Goal: Find specific page/section: Find specific page/section

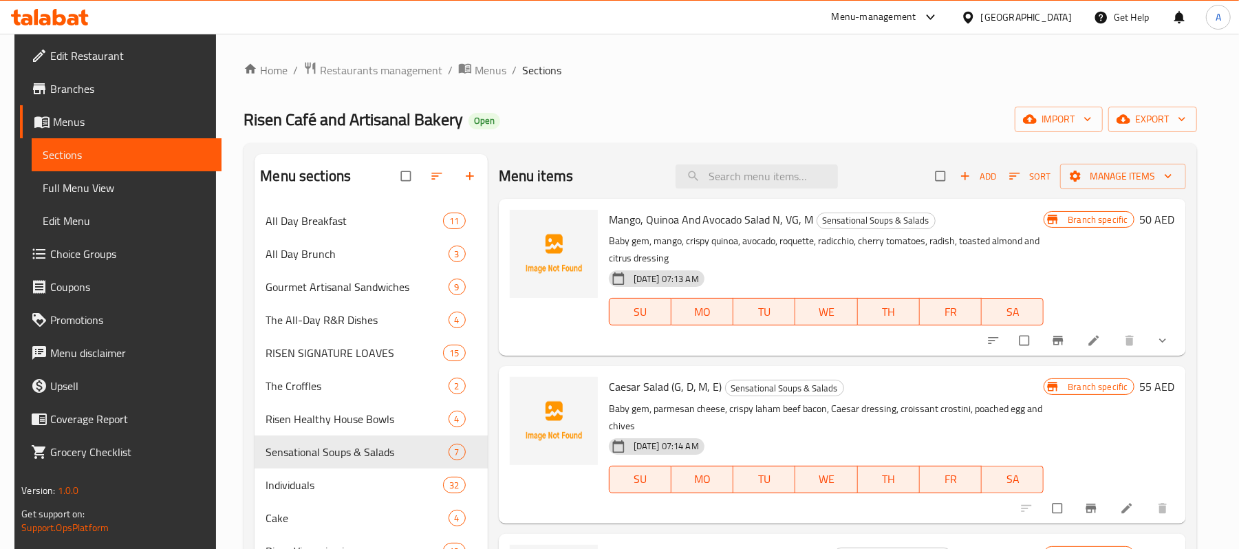
click at [102, 86] on span "Branches" at bounding box center [130, 89] width 160 height 17
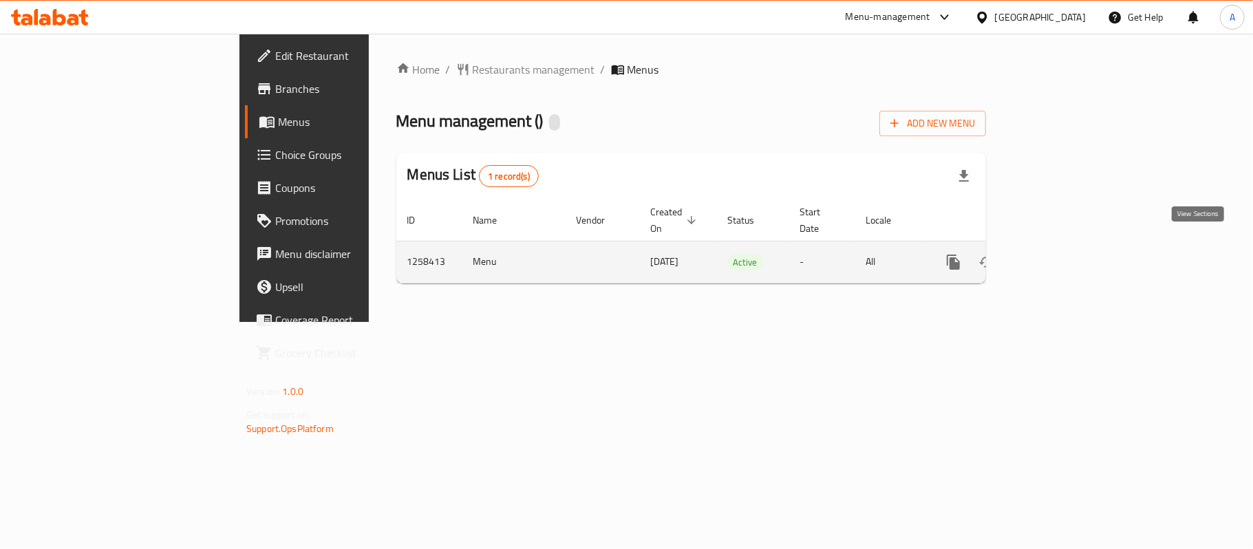
click at [1069, 248] on link "enhanced table" at bounding box center [1052, 262] width 33 height 33
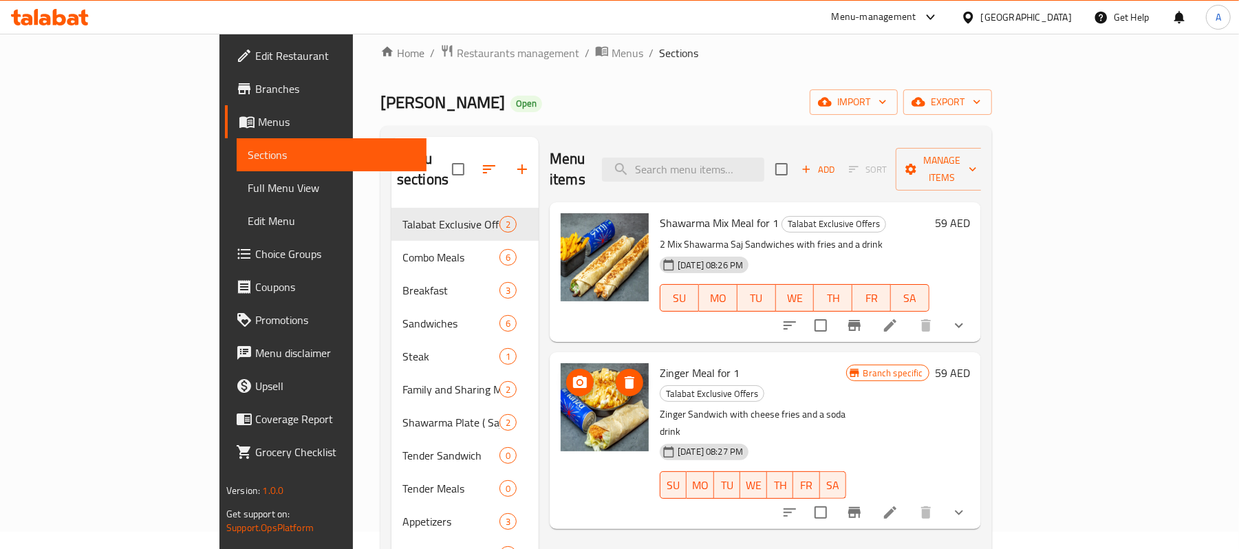
scroll to position [12, 0]
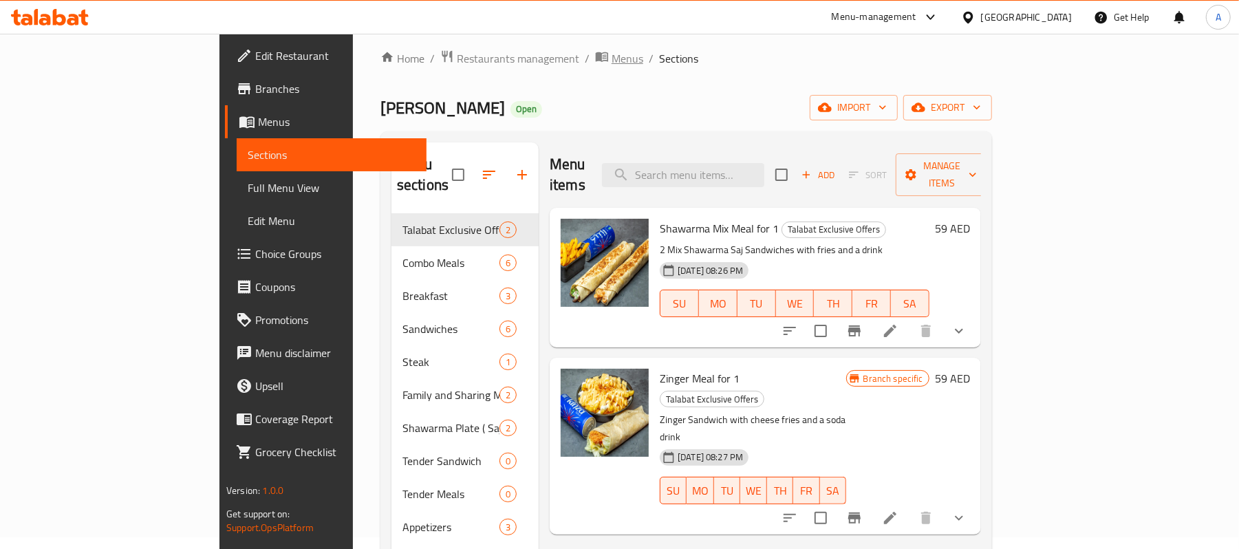
click at [612, 53] on span "Menus" at bounding box center [628, 58] width 32 height 17
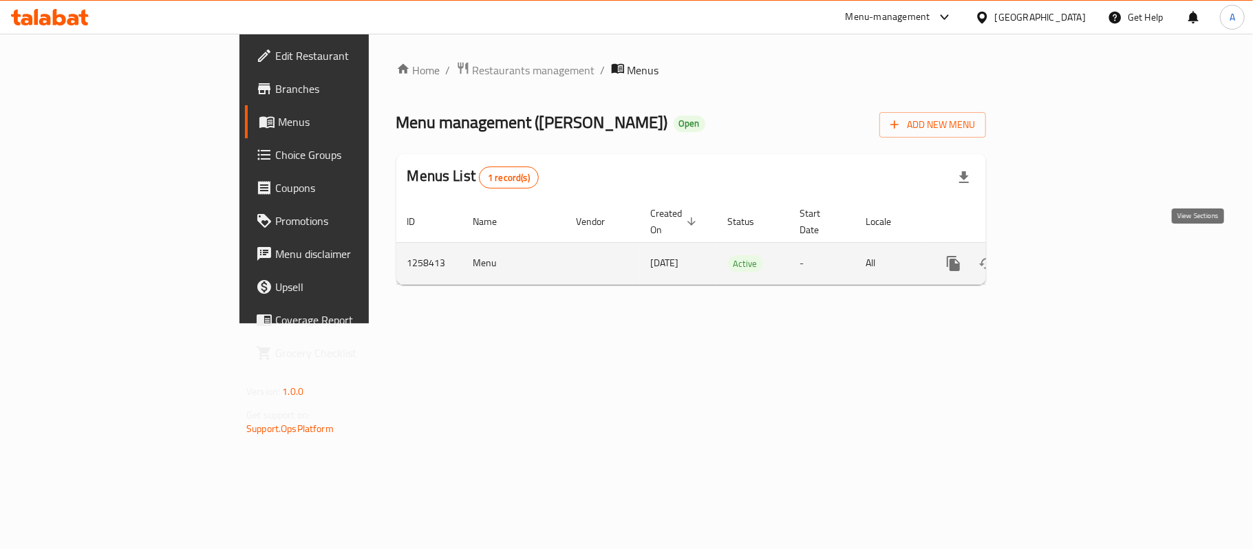
click at [1069, 262] on link "enhanced table" at bounding box center [1052, 263] width 33 height 33
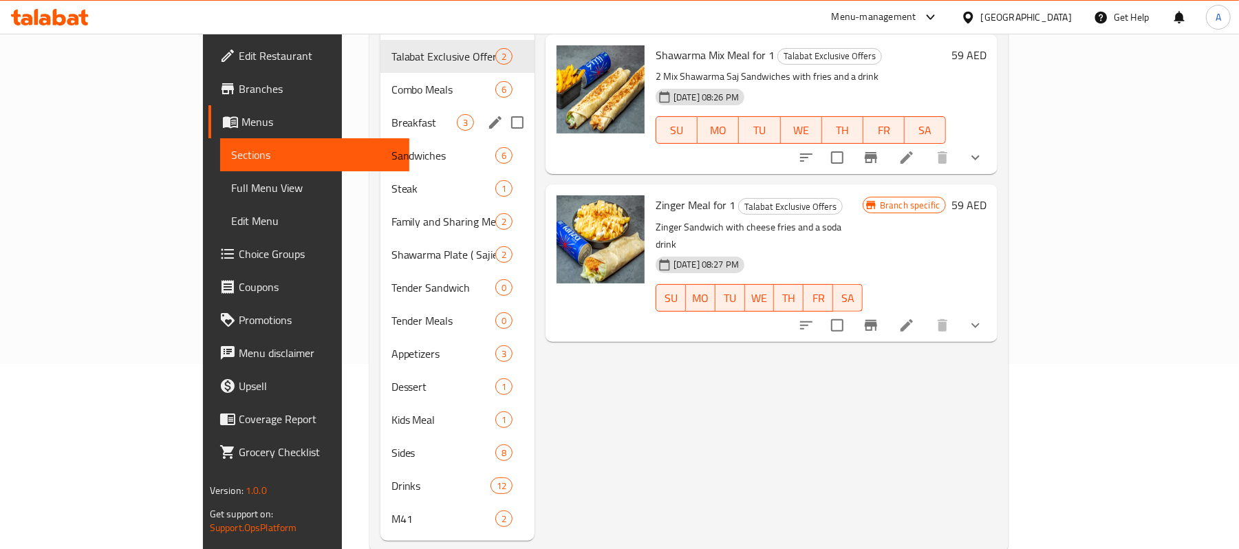
scroll to position [195, 0]
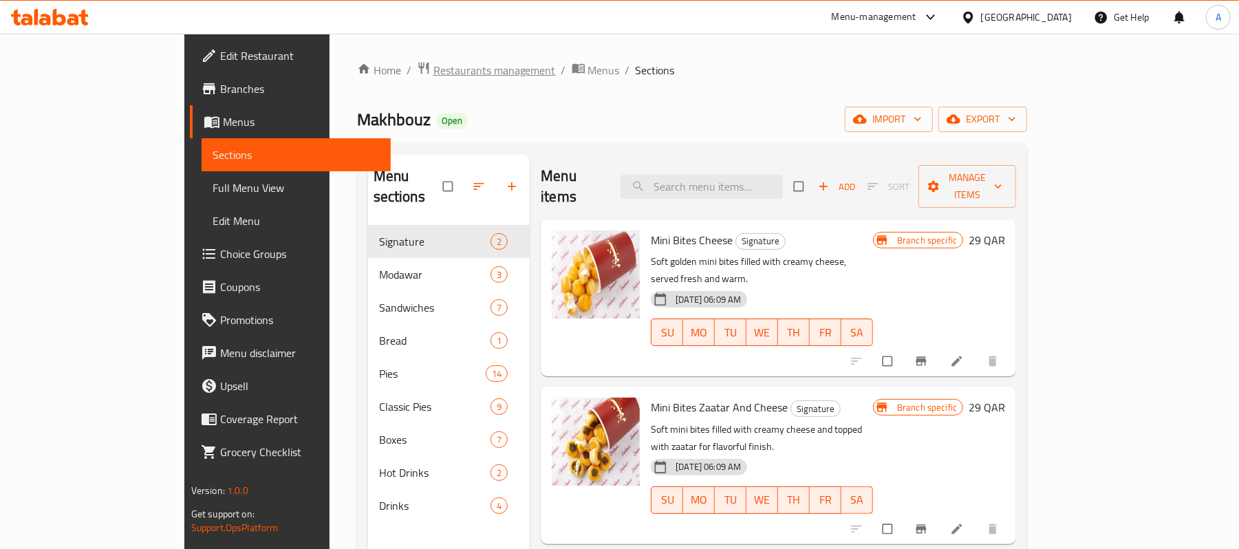
click at [434, 62] on span "Restaurants management" at bounding box center [495, 70] width 123 height 17
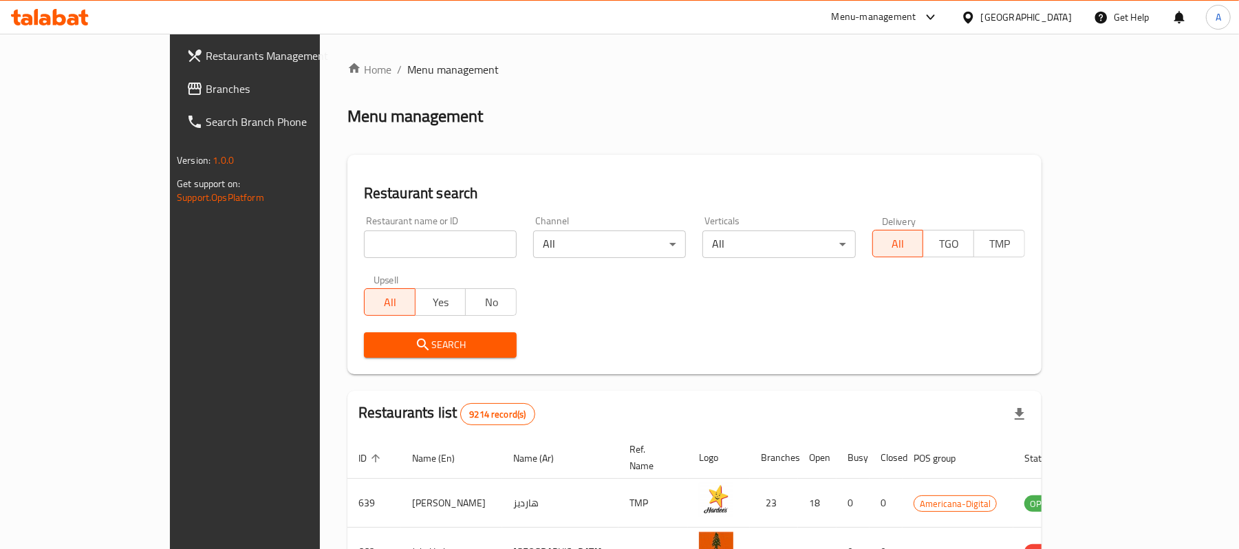
click at [364, 240] on input "search" at bounding box center [440, 245] width 153 height 28
paste input "Shatta"
type input "Shatta"
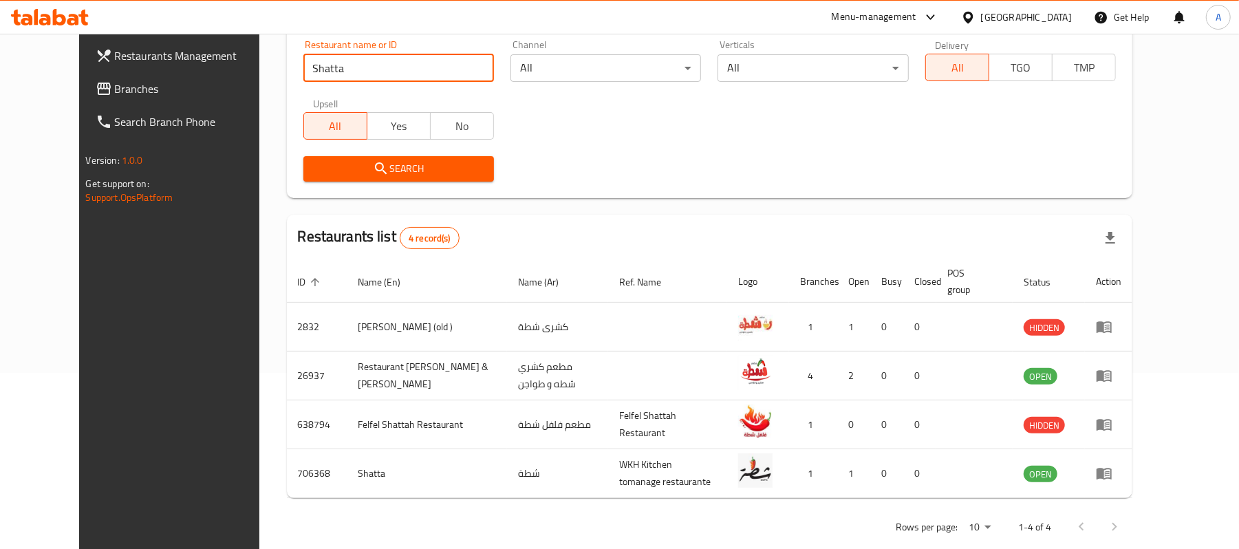
scroll to position [183, 0]
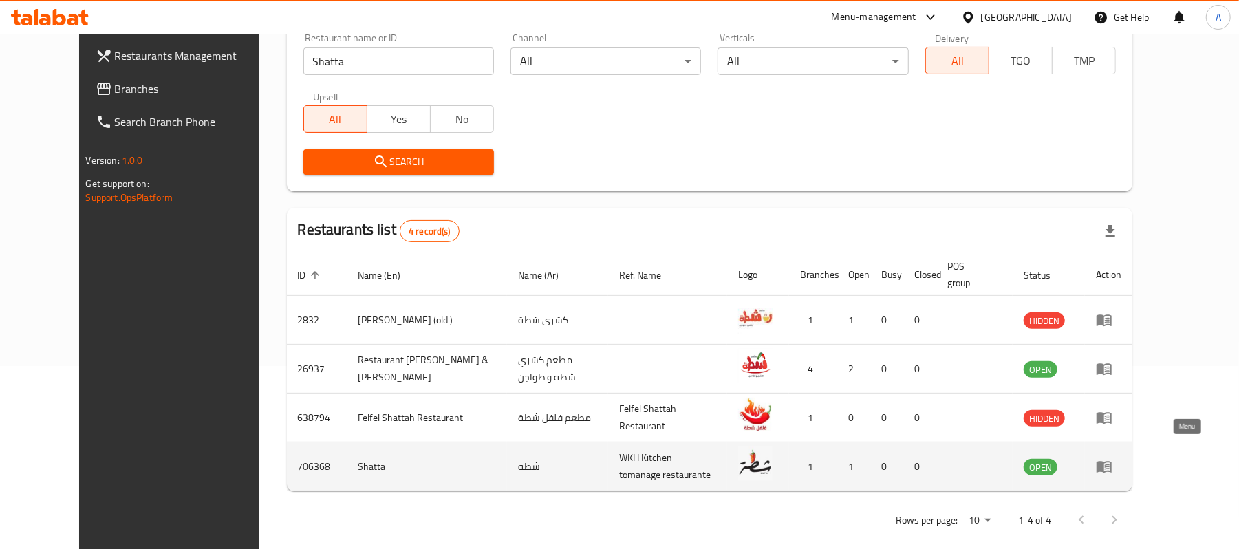
click at [1113, 460] on icon "enhanced table" at bounding box center [1104, 466] width 17 height 17
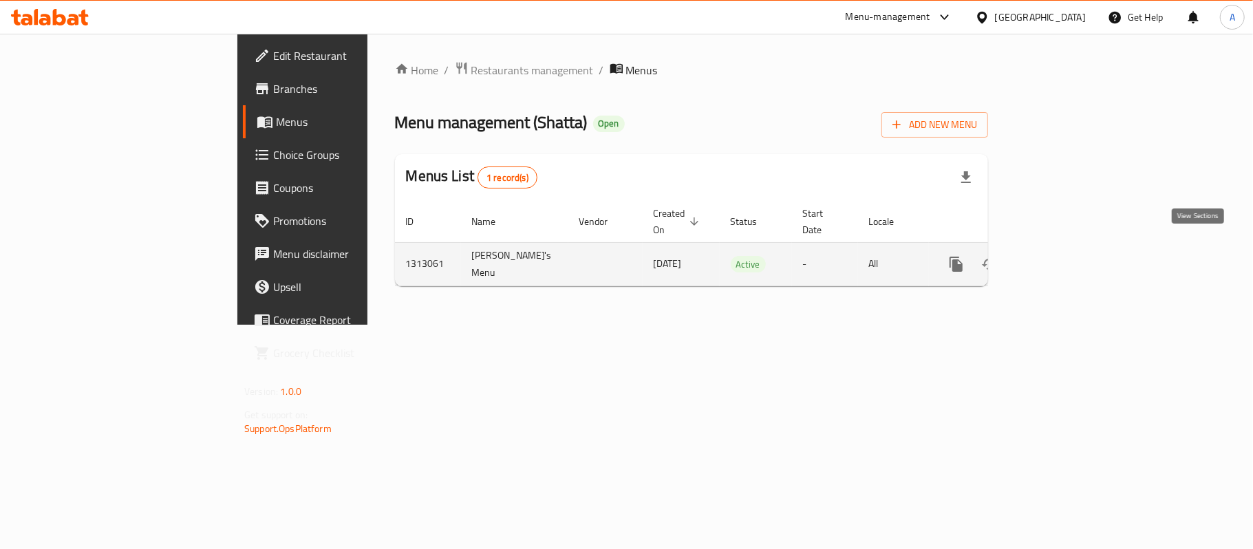
click at [1072, 259] on link "enhanced table" at bounding box center [1055, 264] width 33 height 33
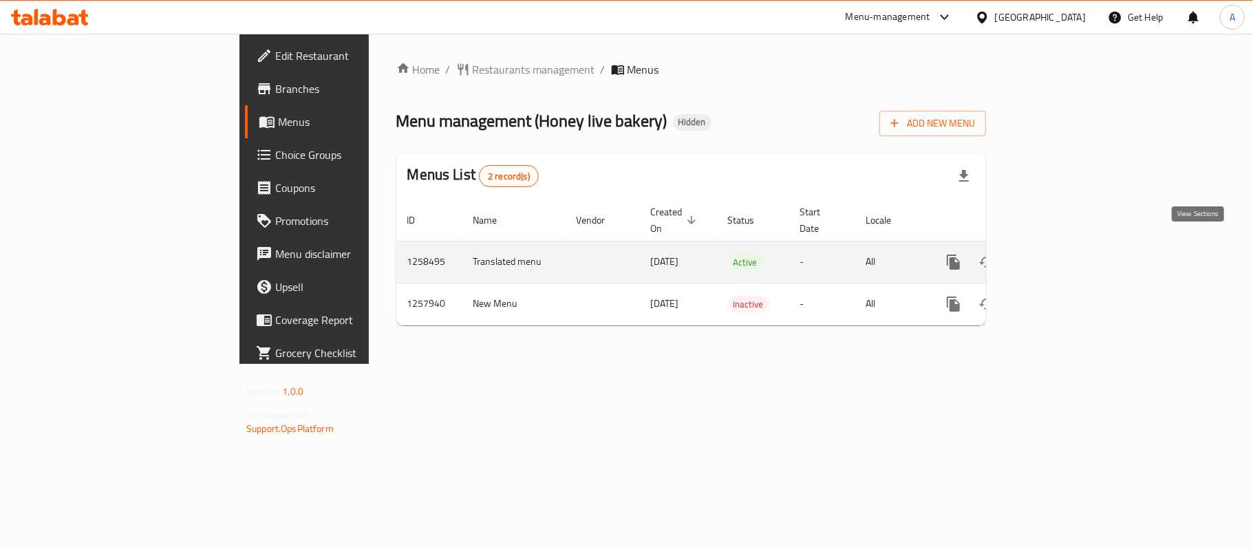
click at [1061, 254] on icon "enhanced table" at bounding box center [1053, 262] width 17 height 17
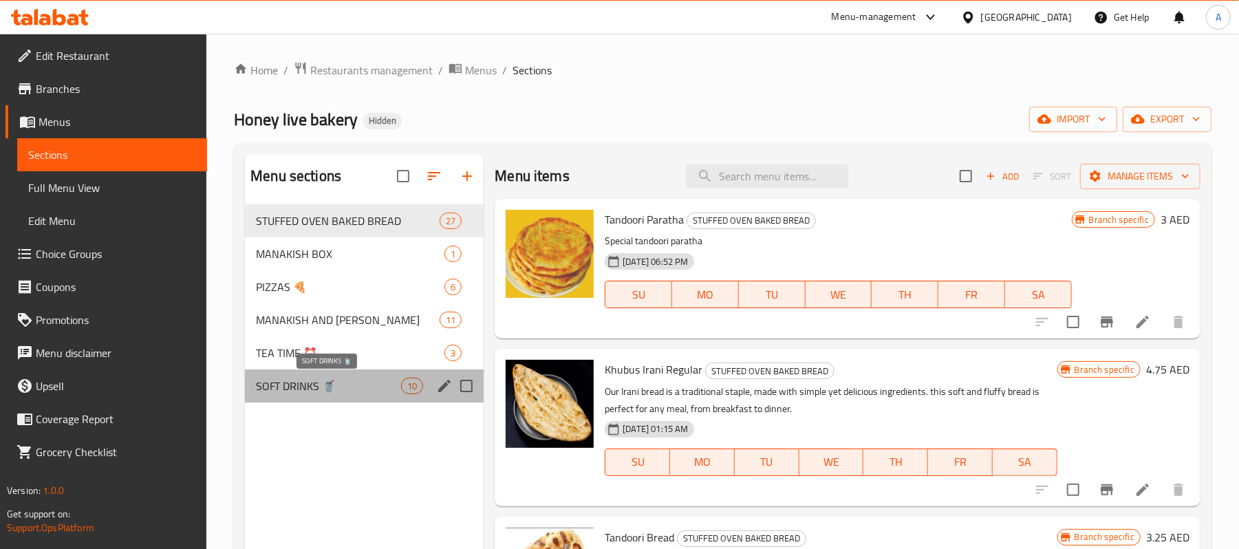
click at [323, 380] on span "SOFT DRINKS 🥤" at bounding box center [328, 386] width 145 height 17
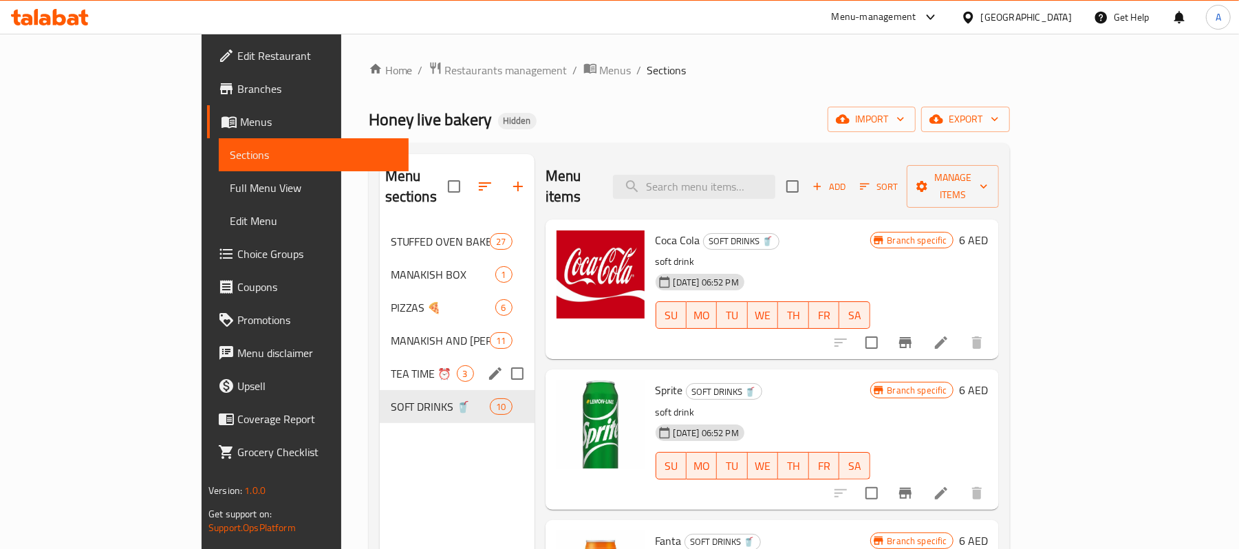
click at [380, 357] on div "TEA TIME ⏰ 3" at bounding box center [457, 373] width 155 height 33
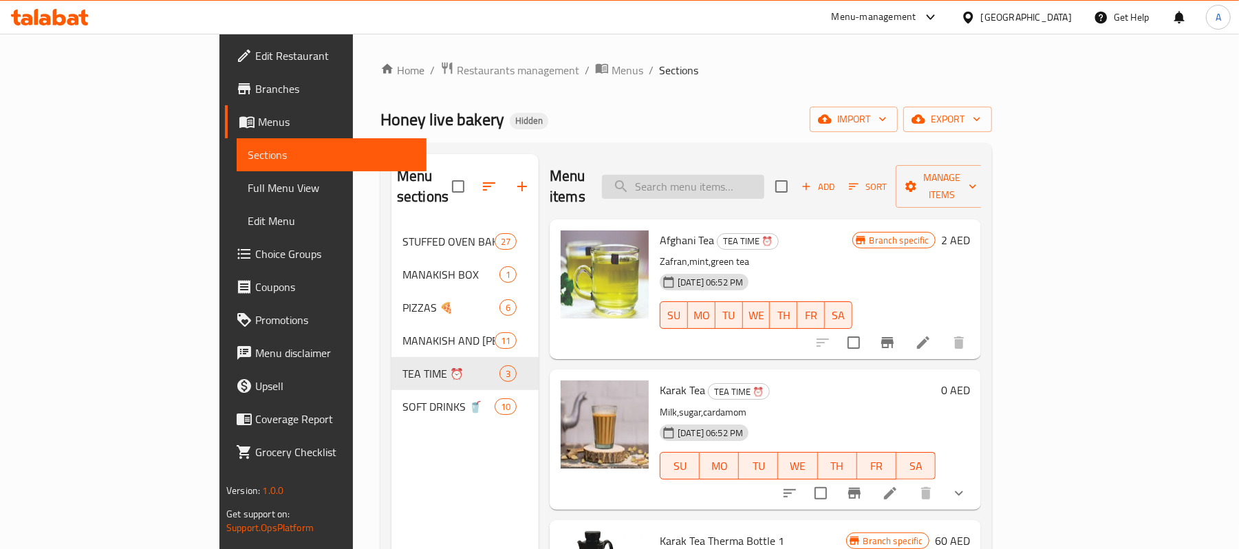
click at [738, 178] on input "search" at bounding box center [683, 187] width 162 height 24
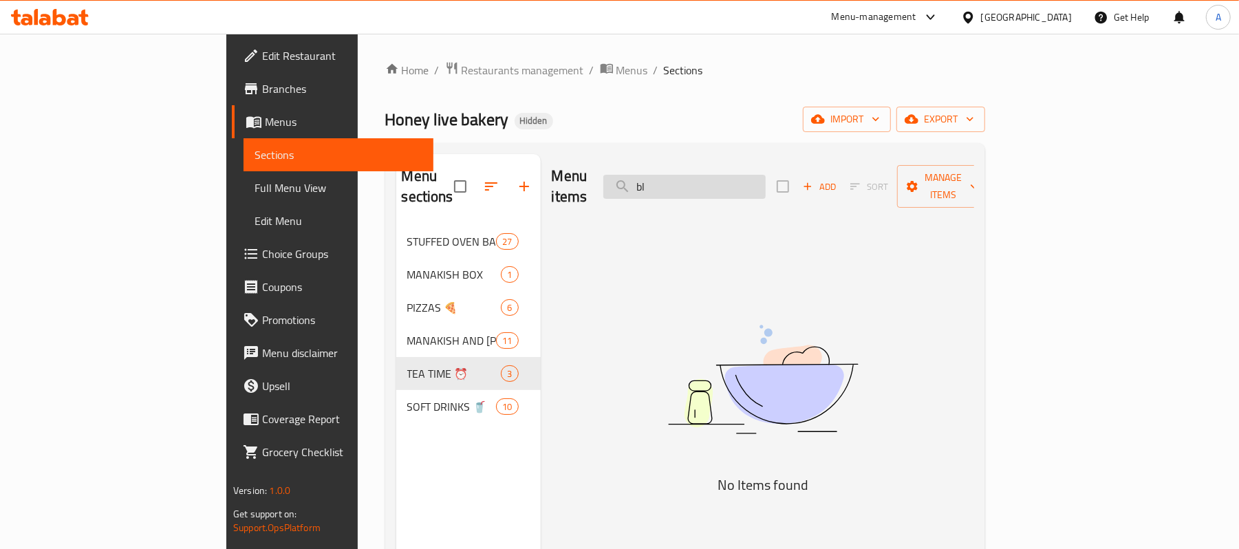
type input "b"
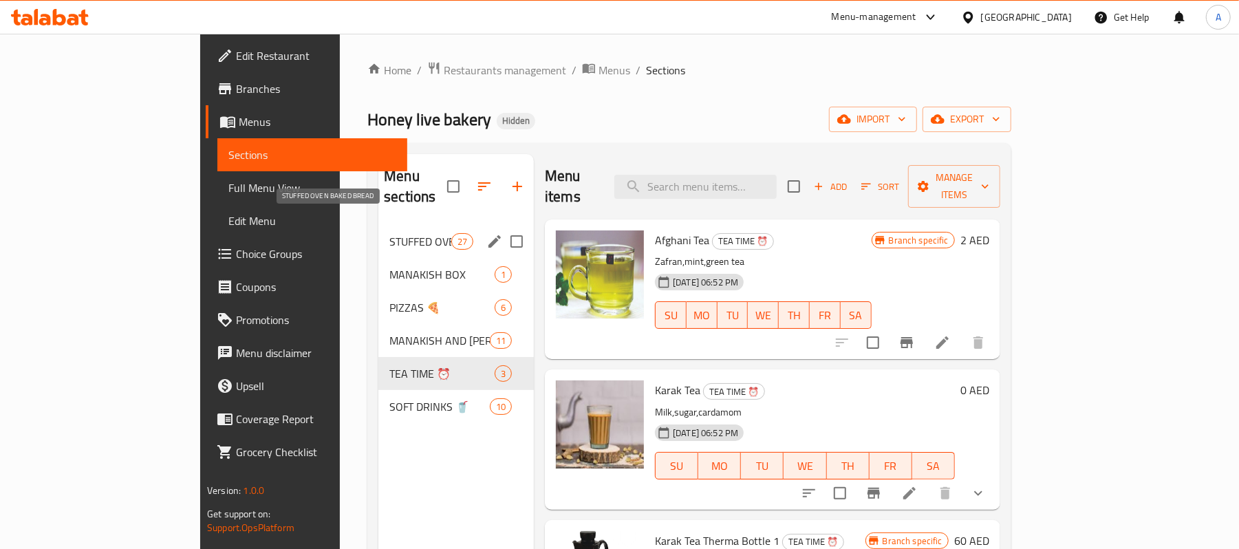
click at [390, 233] on span "STUFFED OVEN BAKED BREAD" at bounding box center [421, 241] width 62 height 17
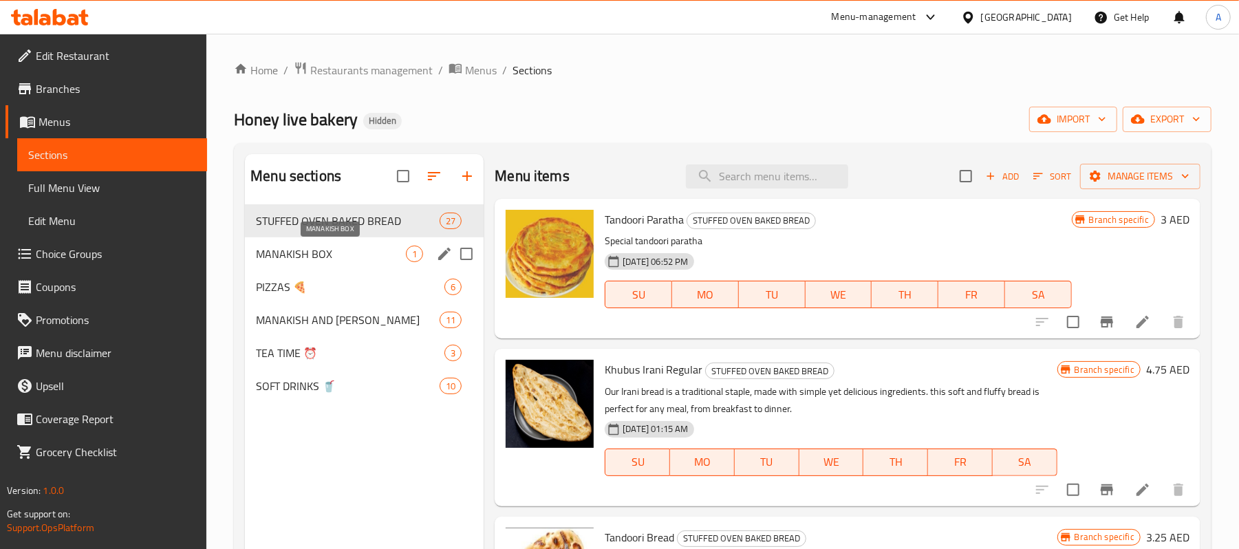
click at [292, 257] on span "MANAKISH BOX" at bounding box center [331, 254] width 150 height 17
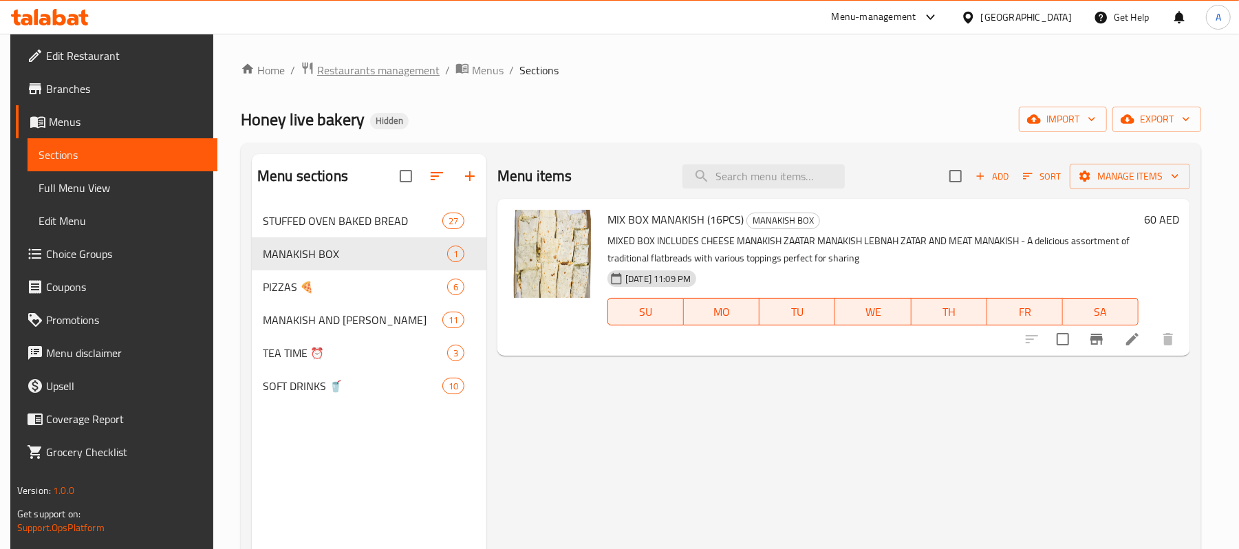
click at [356, 62] on span "Restaurants management" at bounding box center [378, 70] width 123 height 17
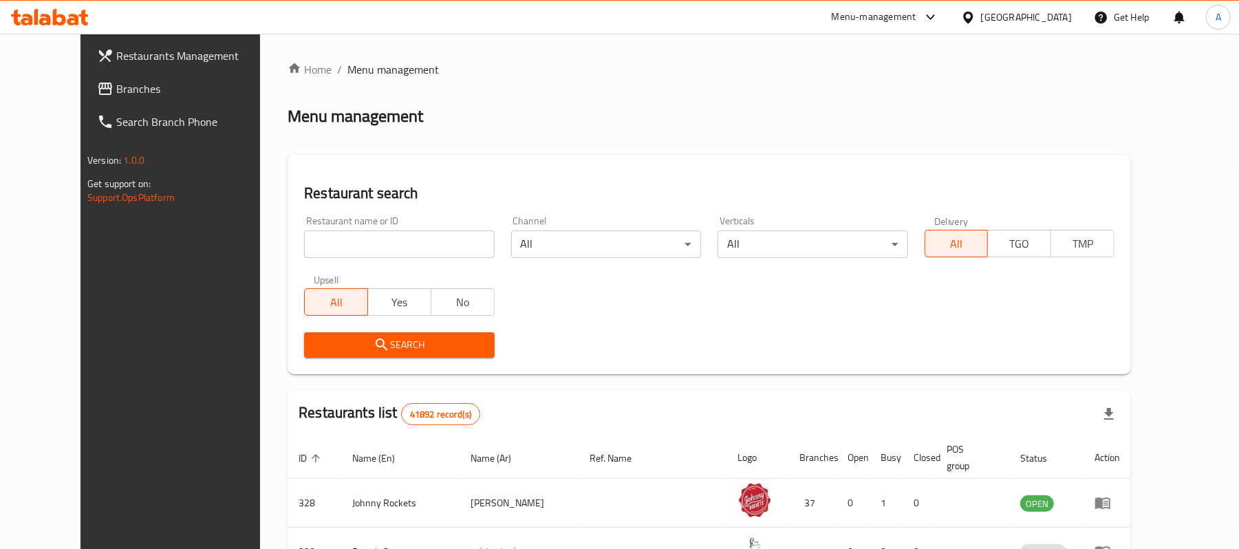
click at [1047, 15] on div "[GEOGRAPHIC_DATA]" at bounding box center [1026, 17] width 91 height 15
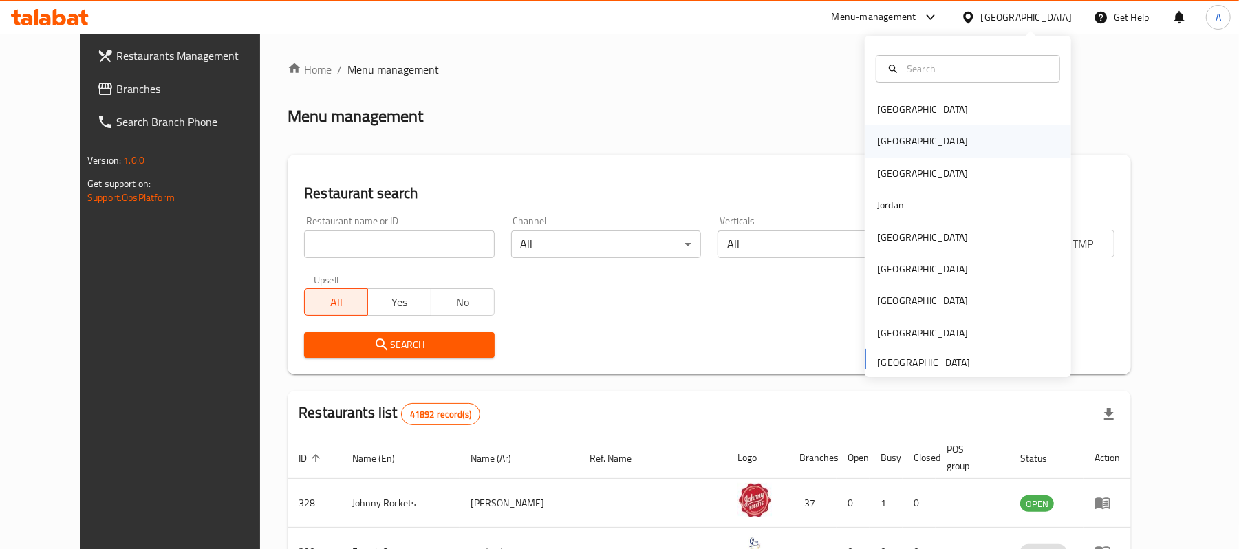
click at [897, 144] on div "[GEOGRAPHIC_DATA]" at bounding box center [922, 141] width 113 height 32
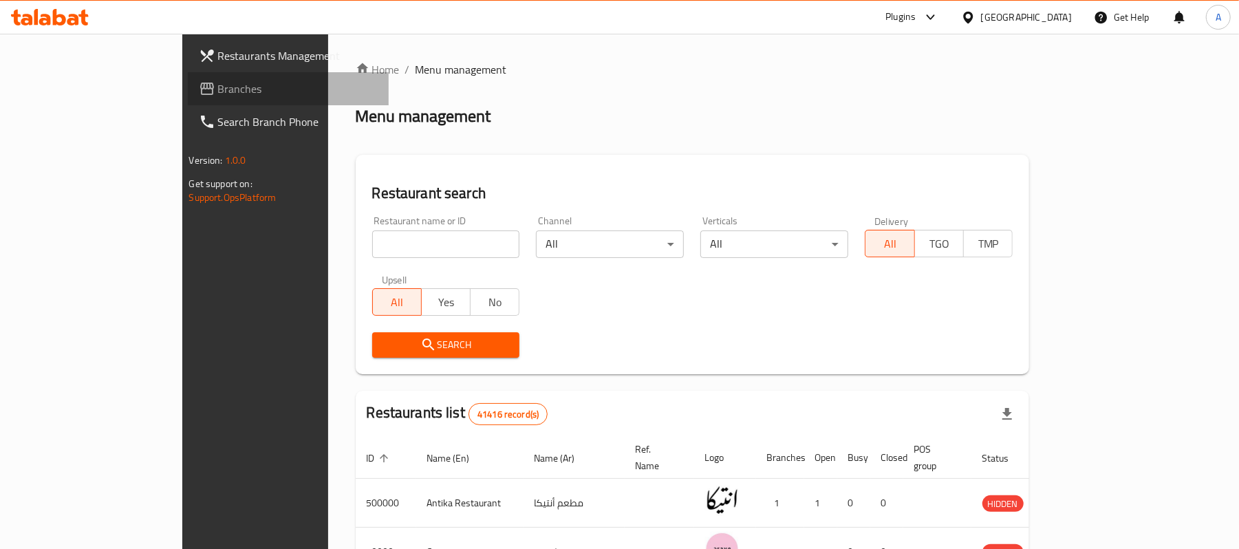
click at [188, 78] on link "Branches" at bounding box center [289, 88] width 202 height 33
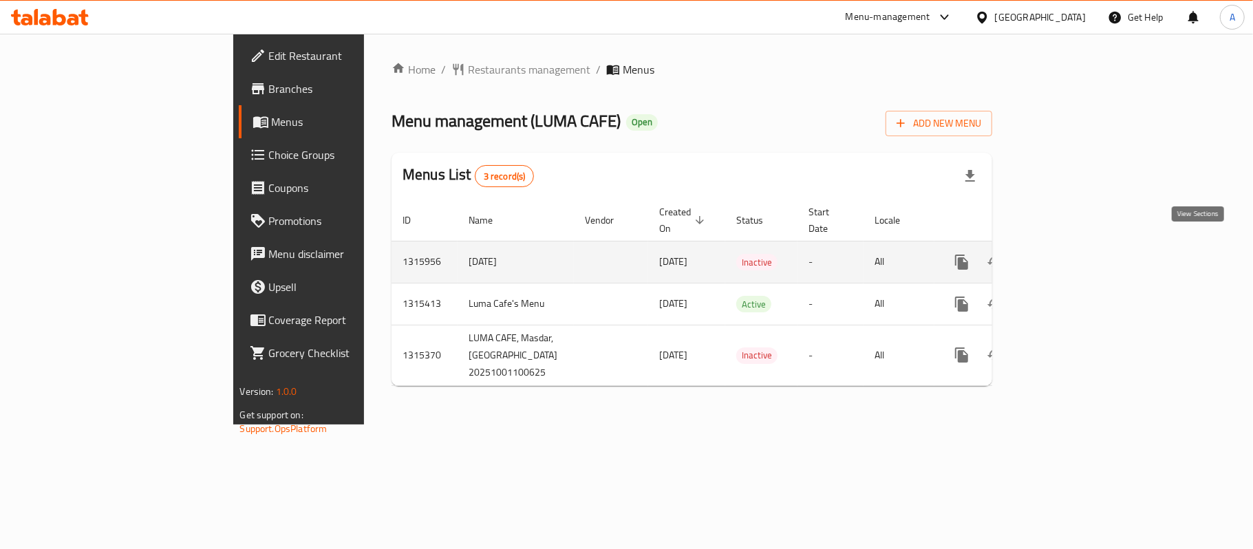
click at [1069, 254] on icon "enhanced table" at bounding box center [1061, 262] width 17 height 17
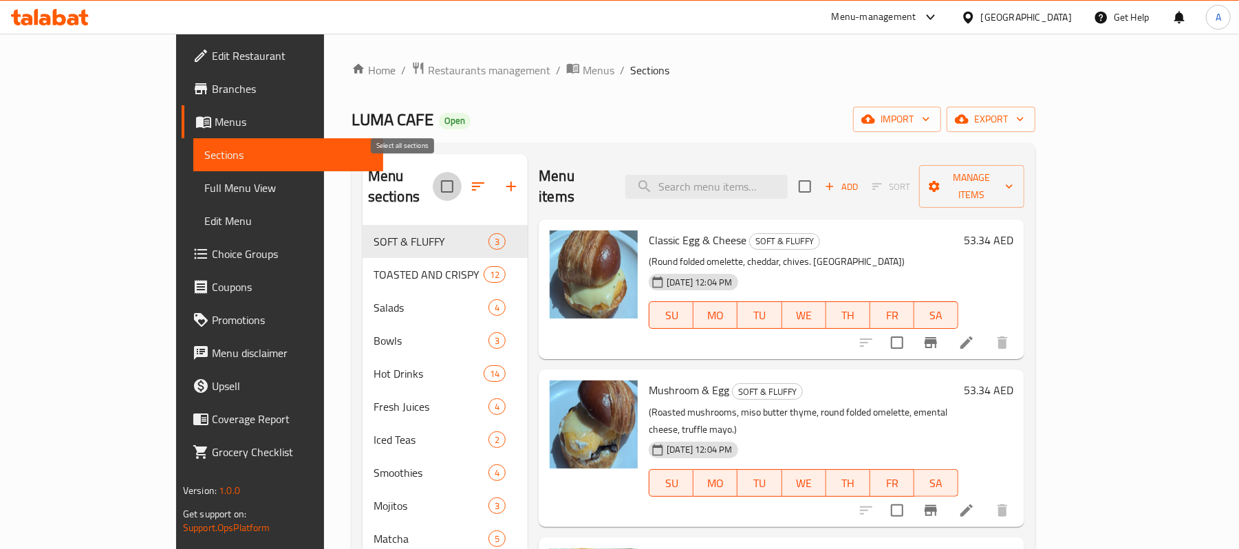
click at [433, 177] on input "checkbox" at bounding box center [447, 186] width 29 height 29
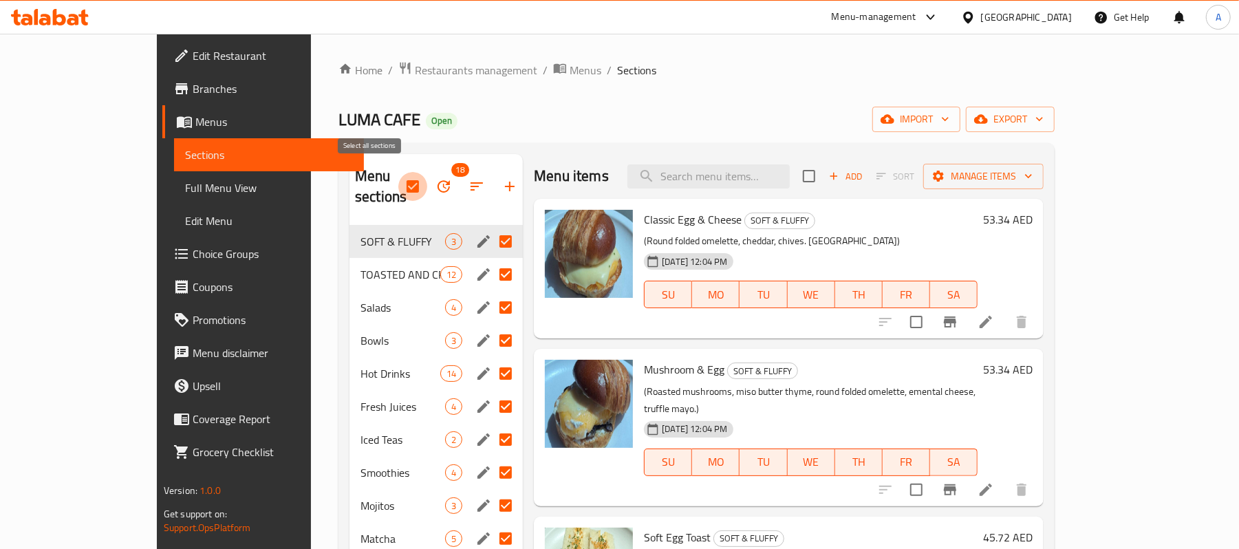
click at [398, 175] on input "checkbox" at bounding box center [412, 186] width 29 height 29
checkbox input "false"
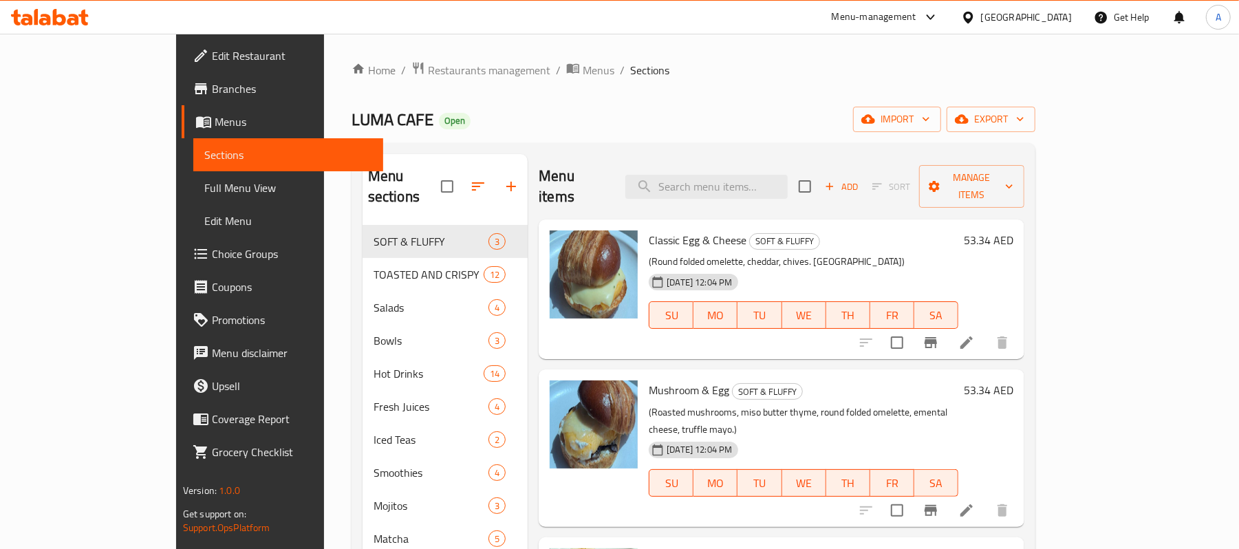
click at [469, 58] on div "Home / Restaurants management / Menus / Sections LUMA CAFE Open import export M…" at bounding box center [693, 449] width 739 height 830
click at [583, 62] on span "Menus" at bounding box center [599, 70] width 32 height 17
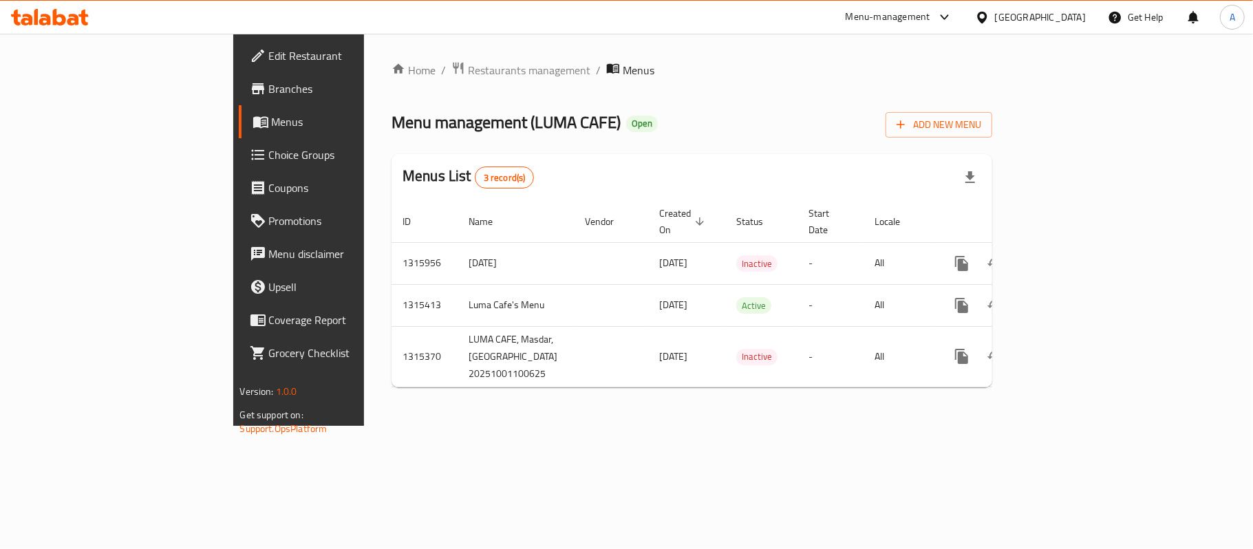
click at [1061, 8] on div "[GEOGRAPHIC_DATA]" at bounding box center [1030, 17] width 133 height 33
click at [1016, 17] on div "[GEOGRAPHIC_DATA]" at bounding box center [1040, 17] width 91 height 15
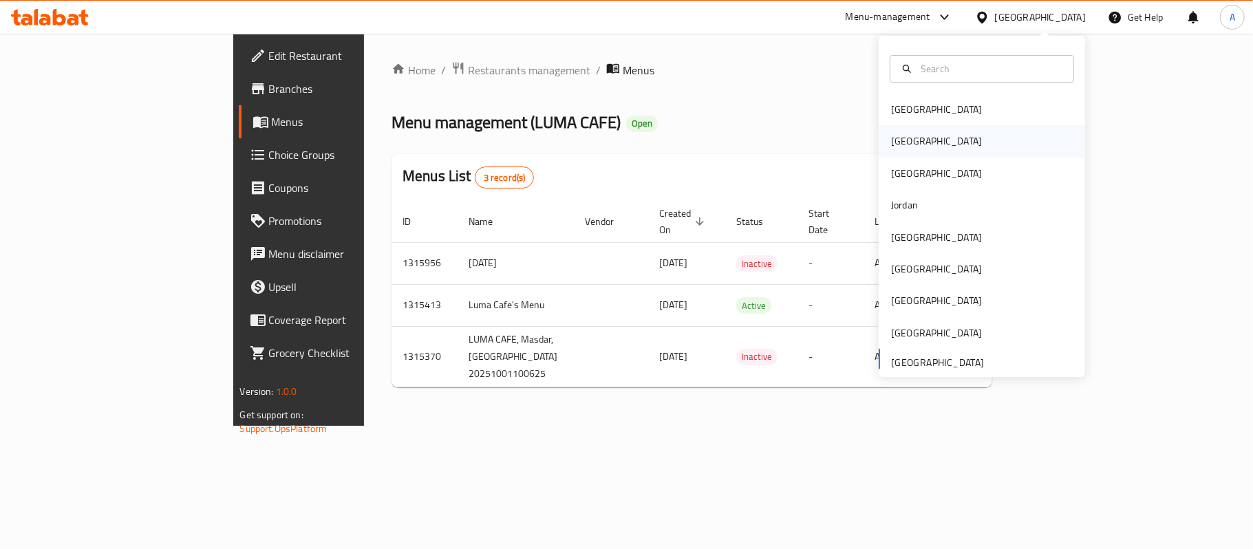
click at [897, 139] on div "[GEOGRAPHIC_DATA]" at bounding box center [936, 141] width 91 height 15
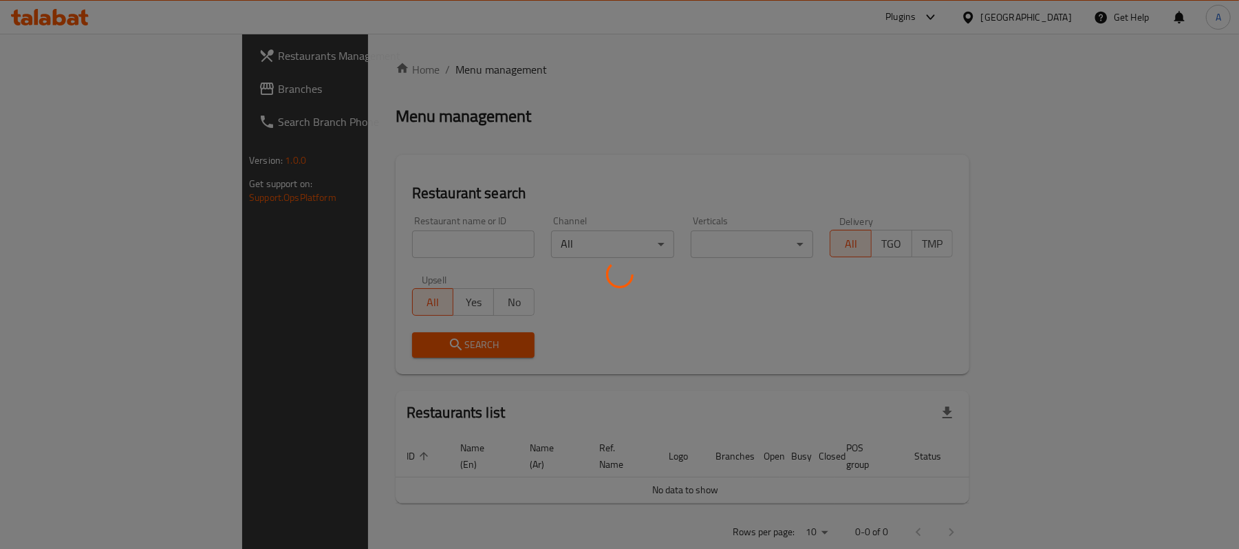
click at [403, 243] on div at bounding box center [619, 274] width 1239 height 549
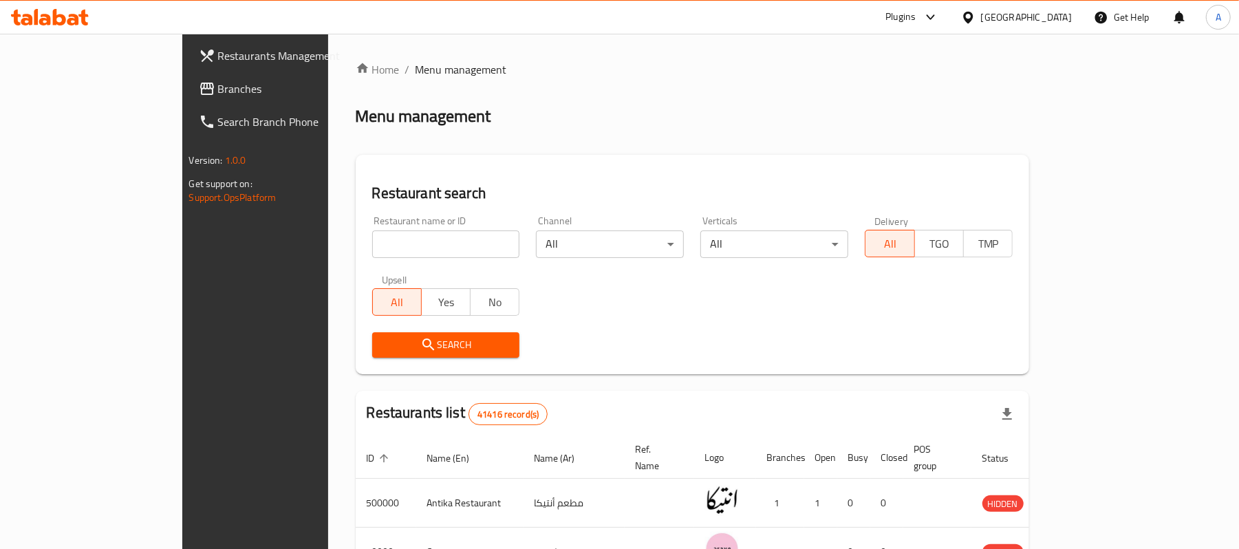
click at [392, 244] on input "search" at bounding box center [446, 245] width 148 height 28
paste input "696889"
type input "696889"
click button "Search" at bounding box center [446, 344] width 148 height 25
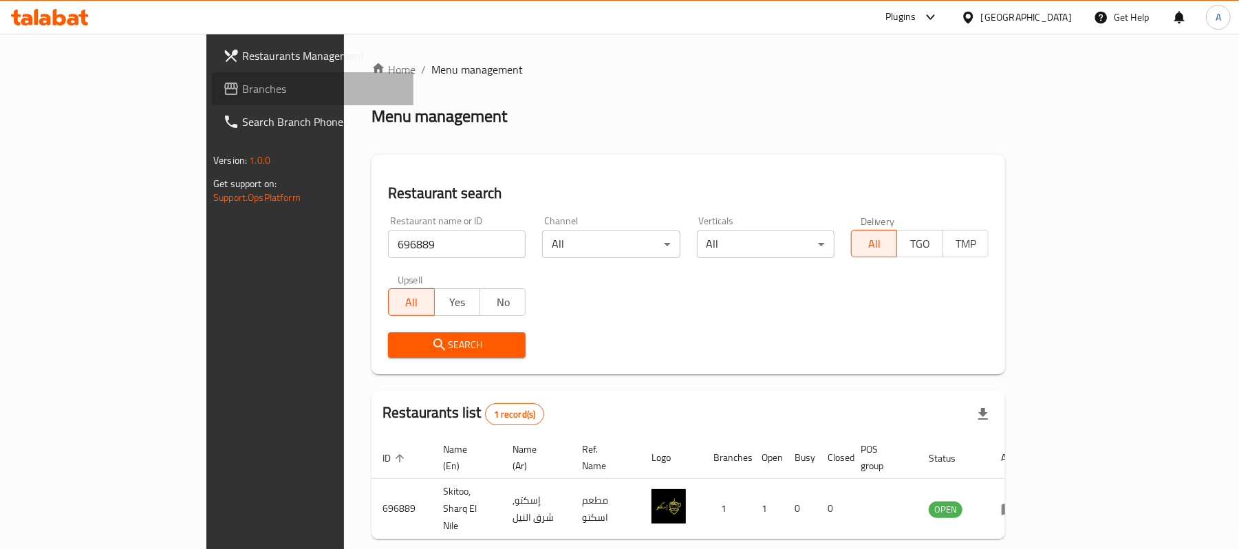
click at [242, 87] on span "Branches" at bounding box center [322, 89] width 160 height 17
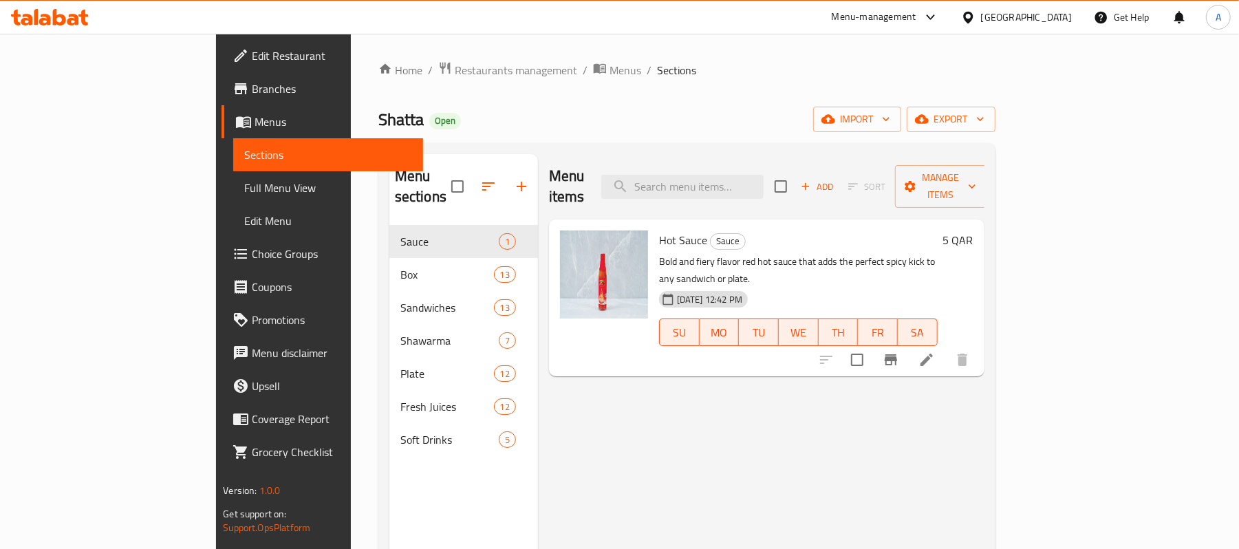
click at [917, 12] on div "Menu-management" at bounding box center [874, 17] width 85 height 17
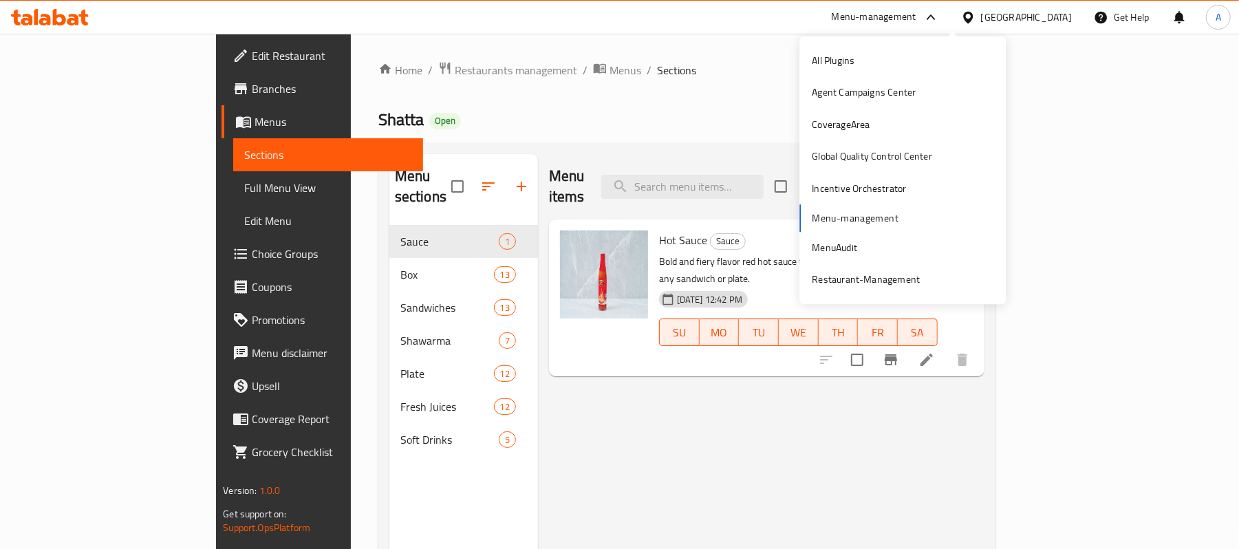
click at [976, 14] on icon at bounding box center [968, 17] width 14 height 14
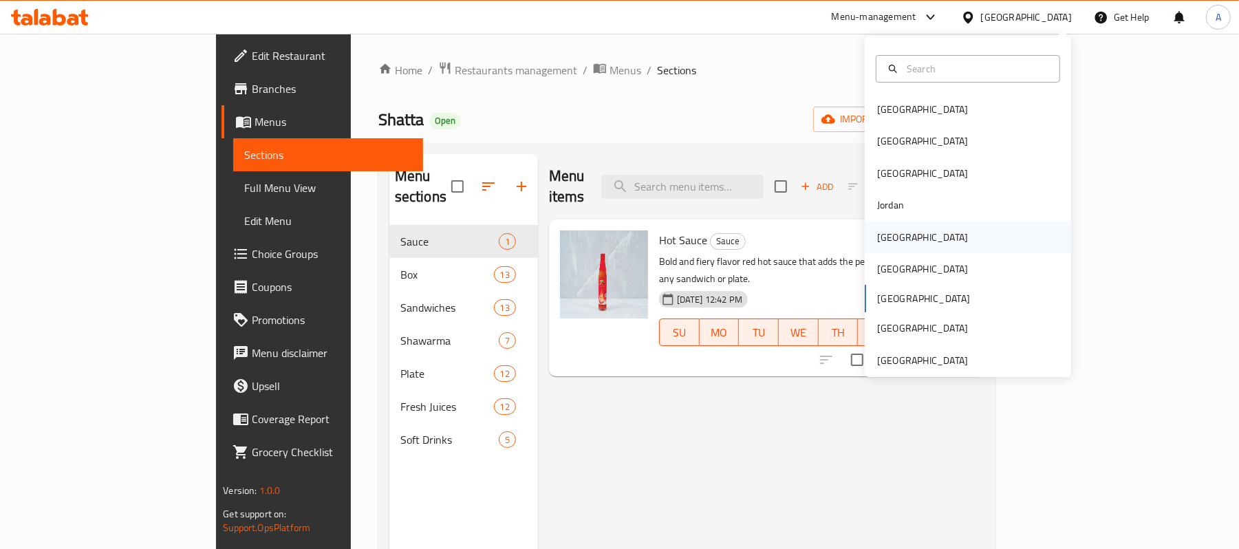
click at [891, 240] on div "[GEOGRAPHIC_DATA]" at bounding box center [922, 237] width 91 height 15
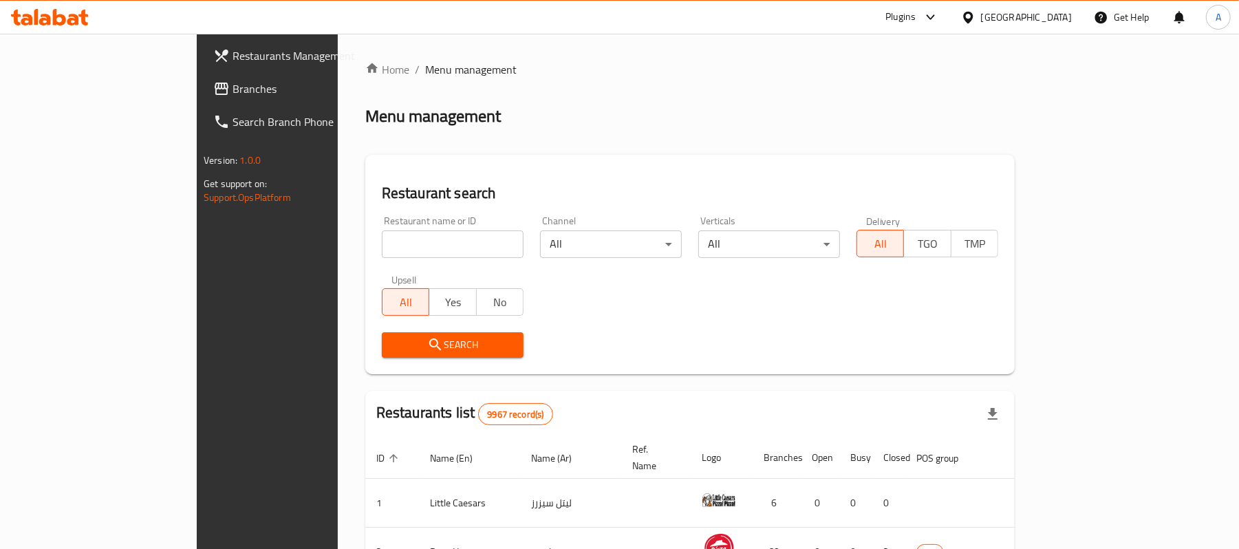
click at [382, 246] on input "search" at bounding box center [453, 245] width 142 height 28
paste input "Noun Sweet"
type input "Noun Sweet"
click button "Search" at bounding box center [453, 344] width 142 height 25
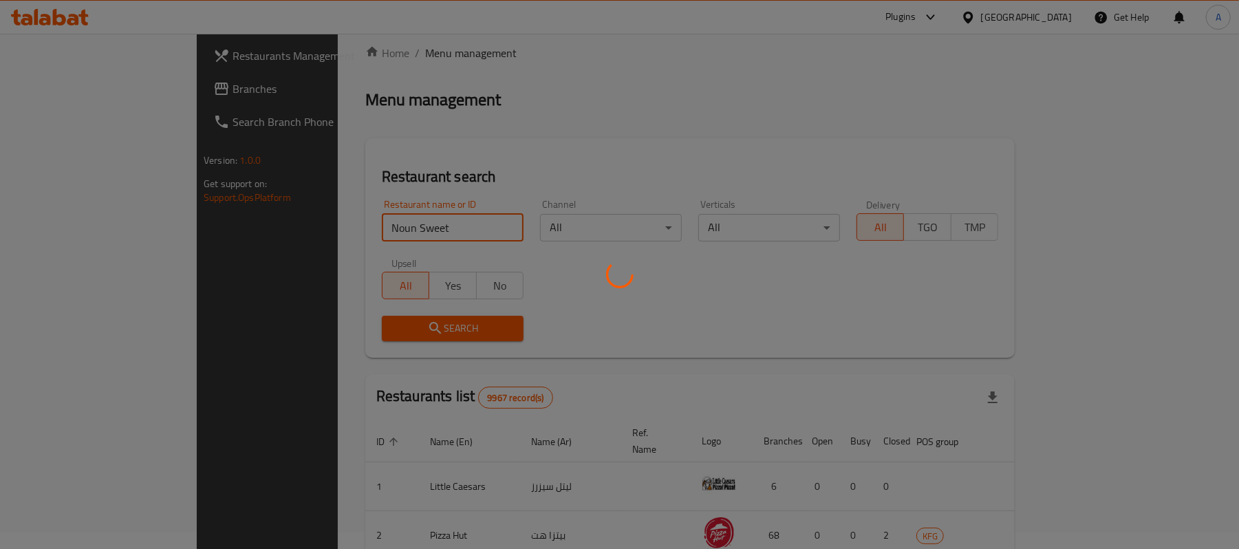
scroll to position [39, 0]
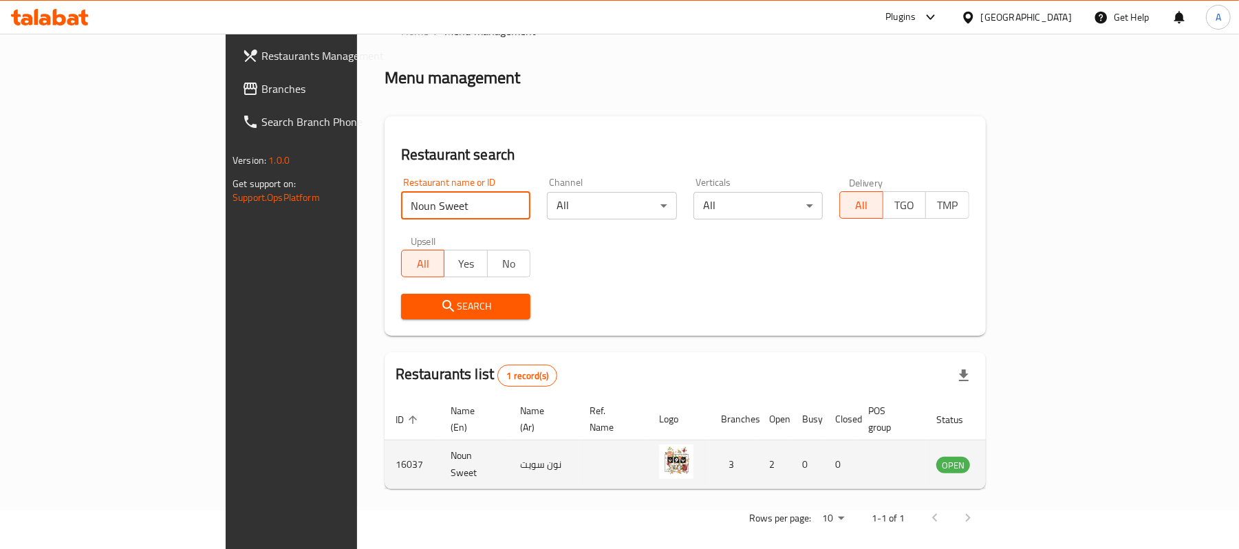
click at [1025, 460] on icon "enhanced table" at bounding box center [1017, 466] width 15 height 12
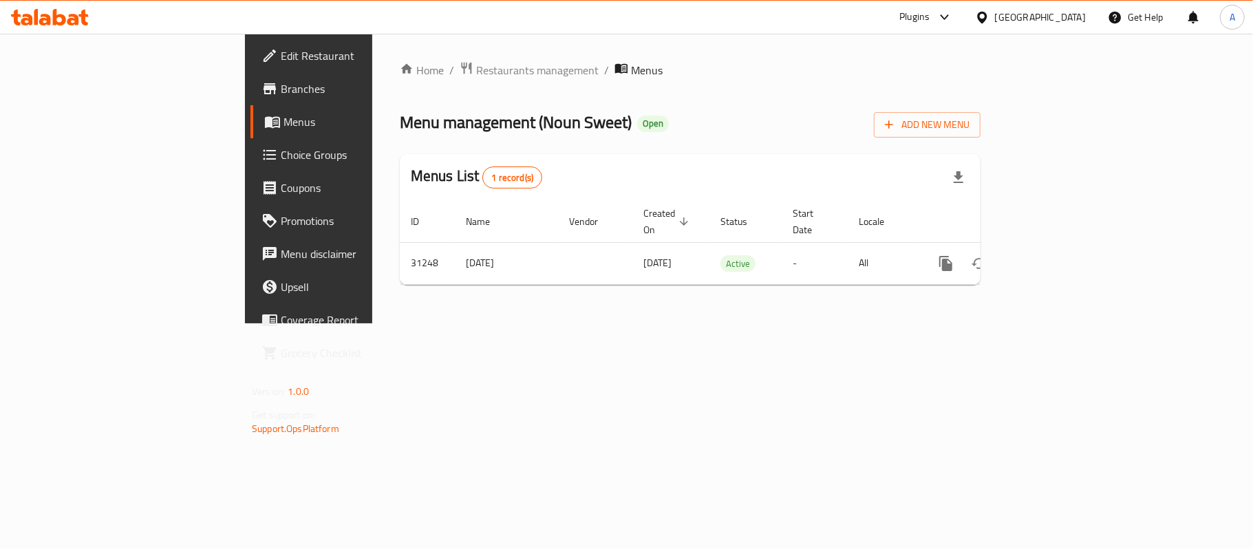
click at [251, 74] on link "Branches" at bounding box center [353, 88] width 204 height 33
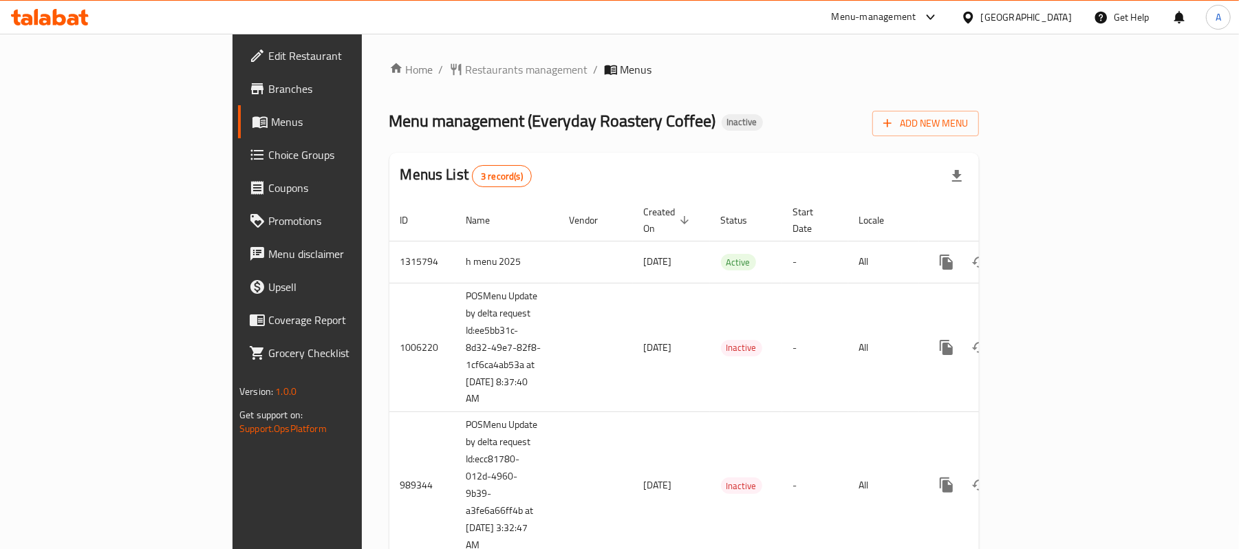
click at [1047, 21] on div "[GEOGRAPHIC_DATA]" at bounding box center [1026, 17] width 91 height 15
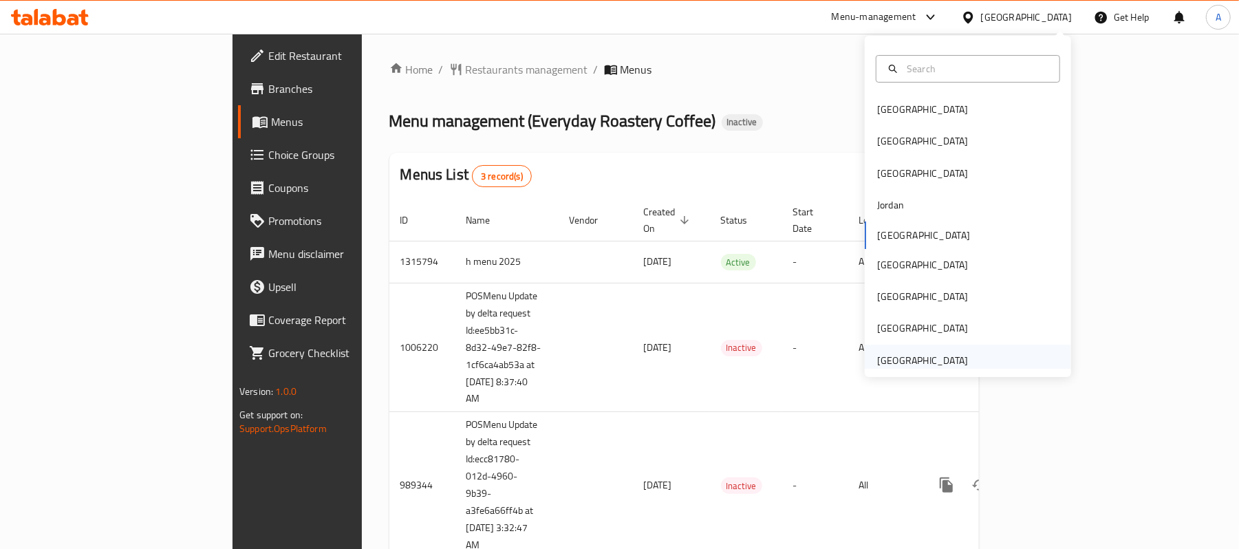
click at [912, 356] on div "[GEOGRAPHIC_DATA]" at bounding box center [922, 360] width 91 height 15
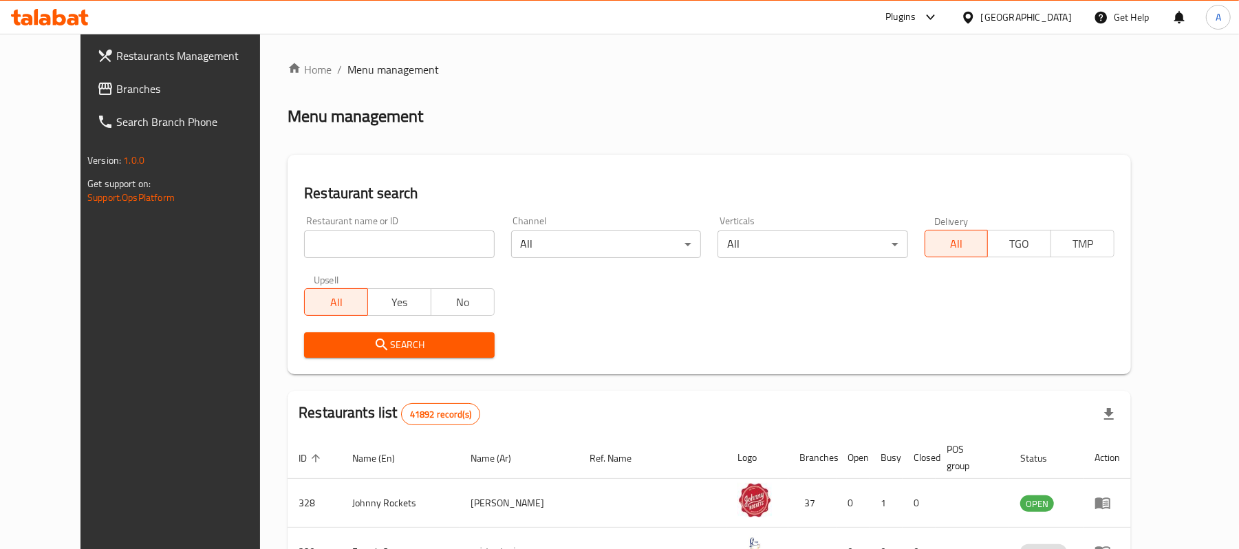
click at [397, 241] on input "search" at bounding box center [399, 245] width 190 height 28
type input "س"
type input "sushicago"
click button "Search" at bounding box center [399, 344] width 190 height 25
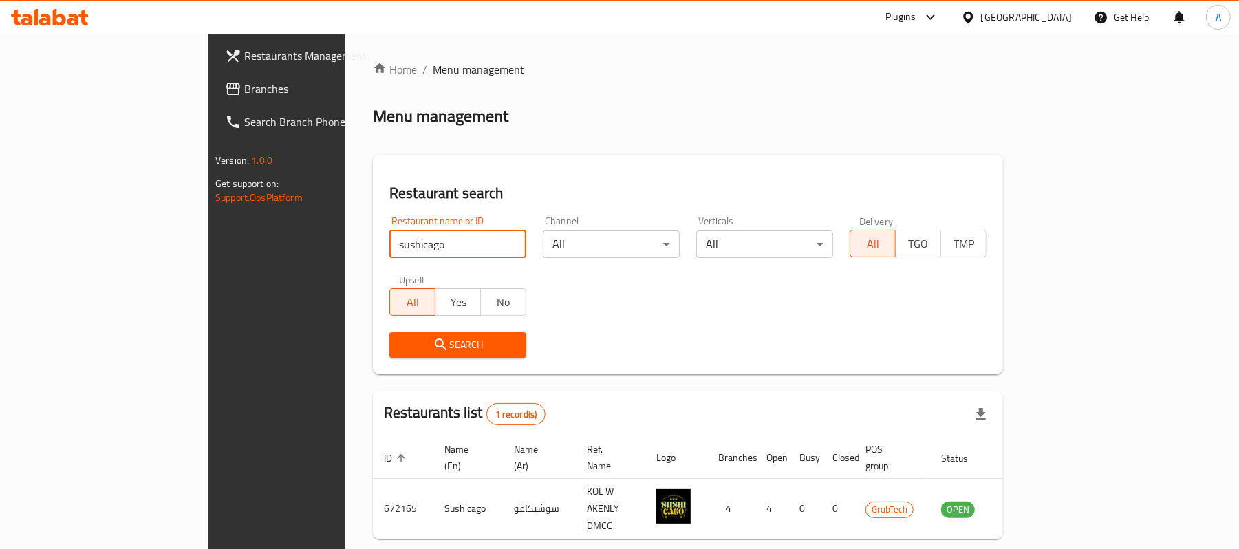
click at [912, 21] on div "Plugins" at bounding box center [901, 17] width 30 height 17
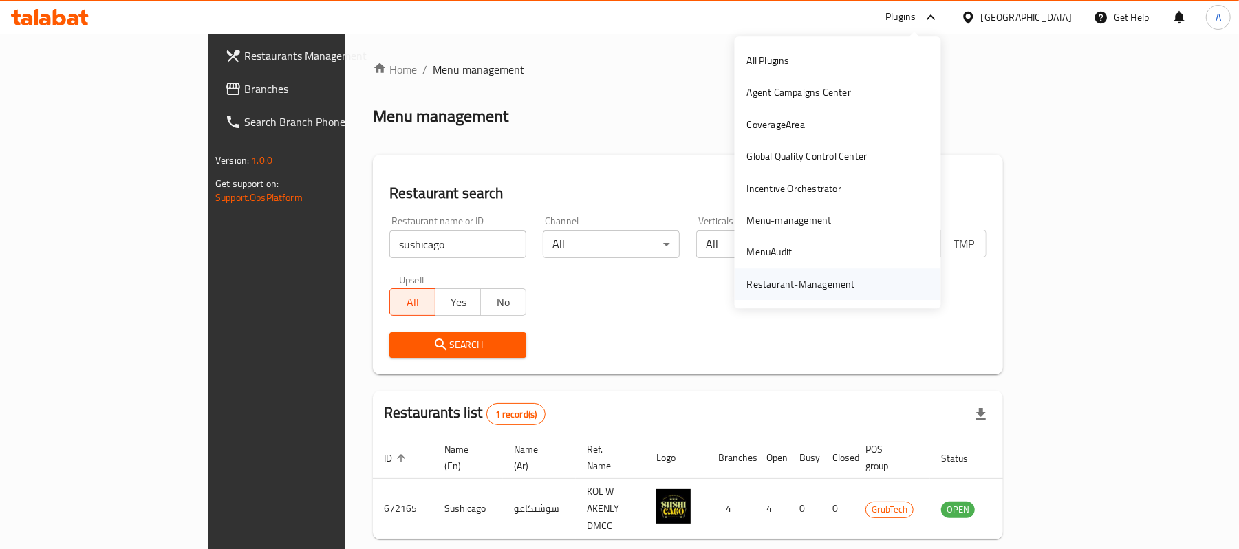
click at [821, 279] on div "Restaurant-Management" at bounding box center [801, 284] width 108 height 15
